Goal: Find specific page/section: Find specific page/section

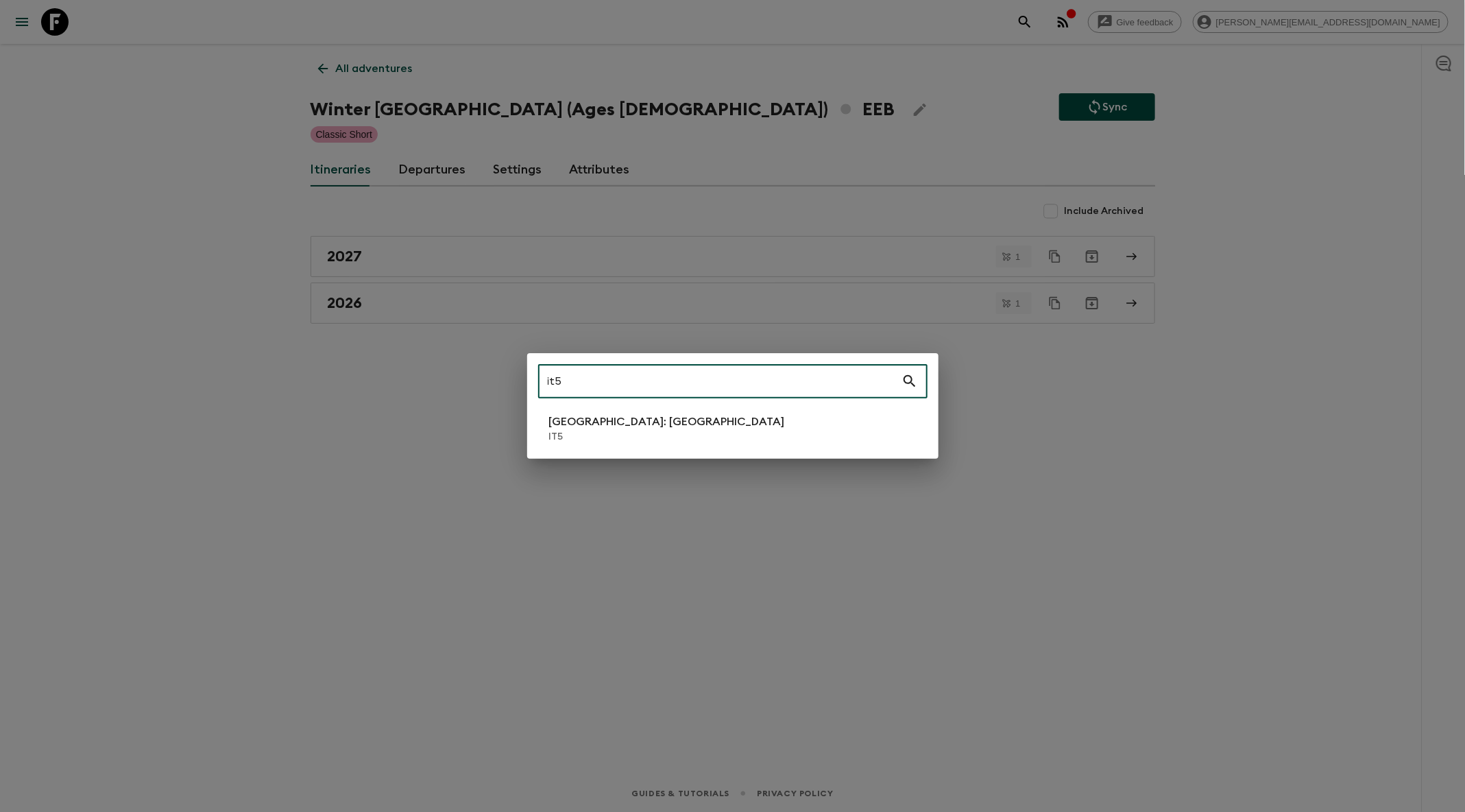
drag, startPoint x: 795, startPoint y: 376, endPoint x: 547, endPoint y: 377, distance: 248.0
click at [547, 377] on input "it5" at bounding box center [720, 381] width 364 height 38
type input "sc1"
click at [580, 438] on p "SC1" at bounding box center [671, 437] width 244 height 13
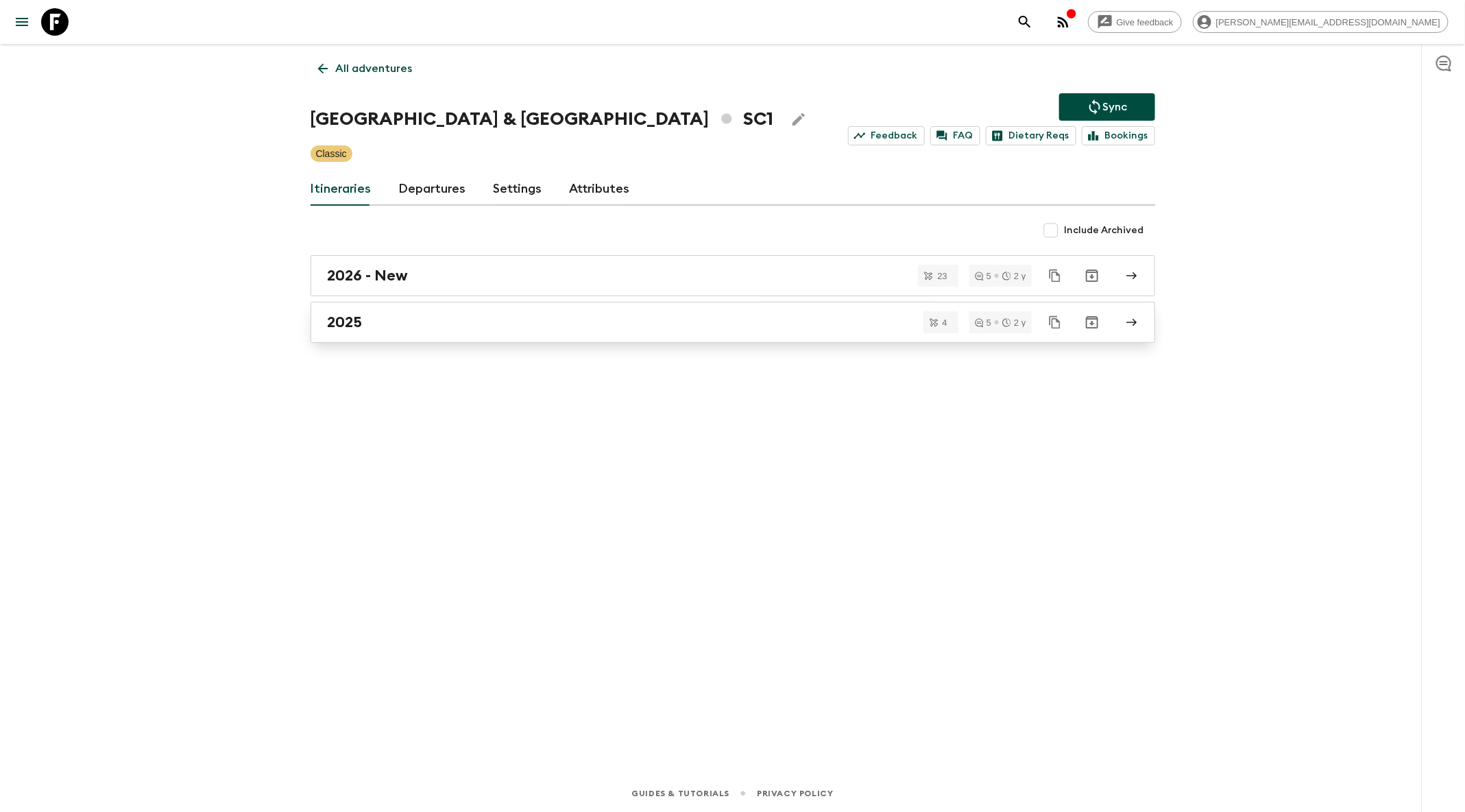
click at [602, 320] on div "2025" at bounding box center [720, 322] width 784 height 18
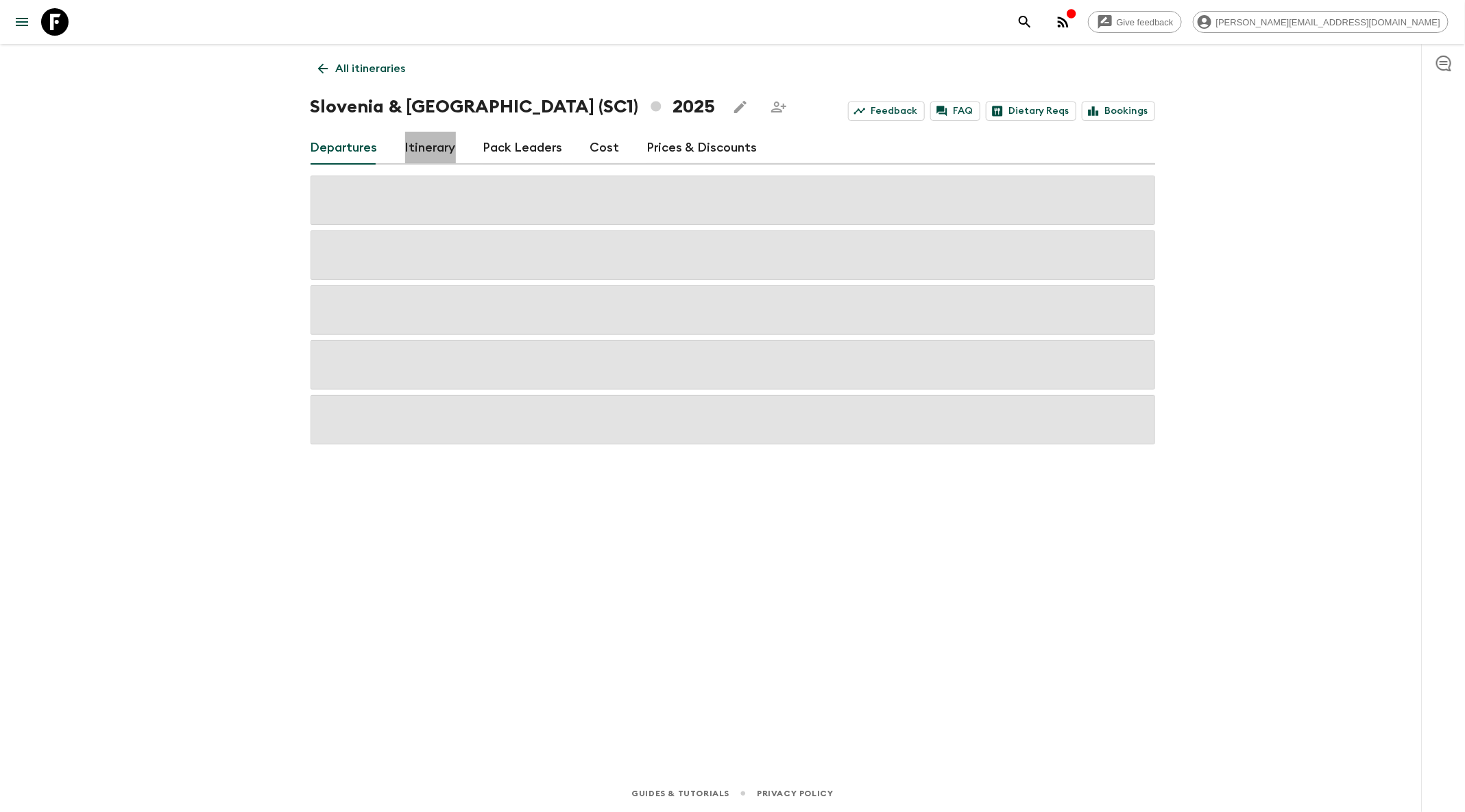
click at [442, 153] on link "Itinerary" at bounding box center [430, 148] width 50 height 33
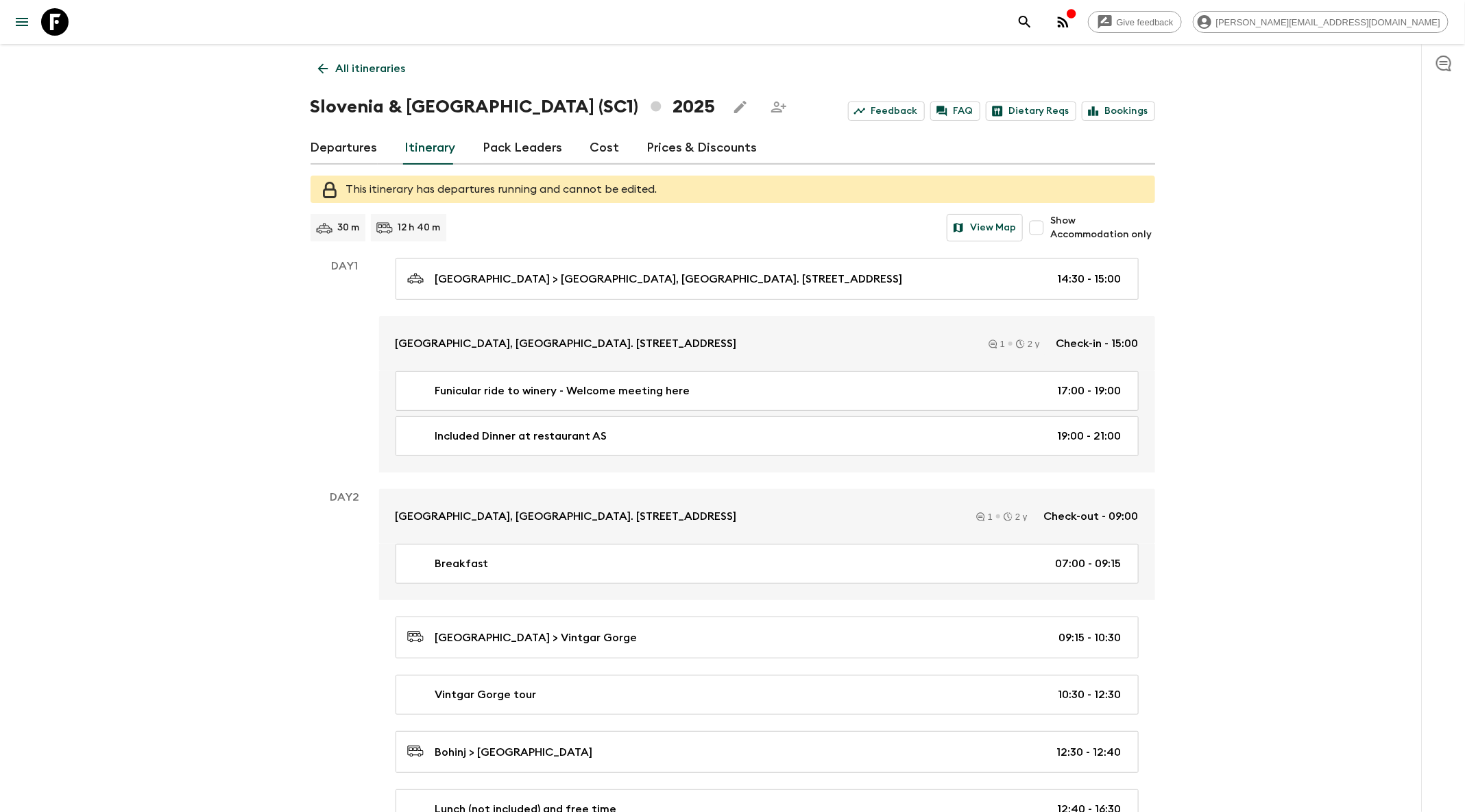
scroll to position [737, 0]
